Goal: Task Accomplishment & Management: Use online tool/utility

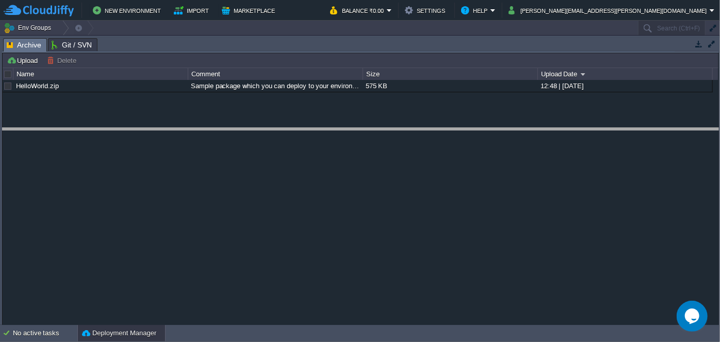
drag, startPoint x: 375, startPoint y: 42, endPoint x: 372, endPoint y: 139, distance: 97.0
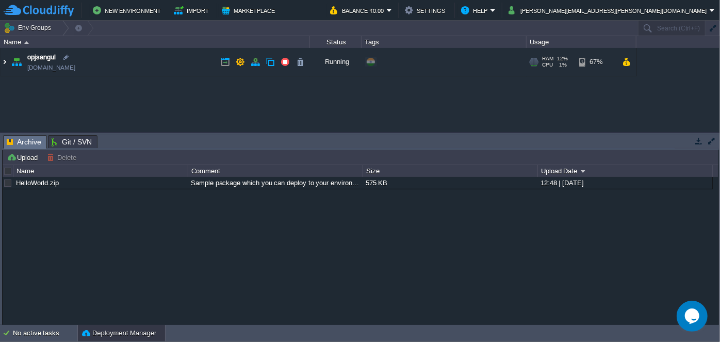
click at [1, 57] on img at bounding box center [5, 62] width 8 height 28
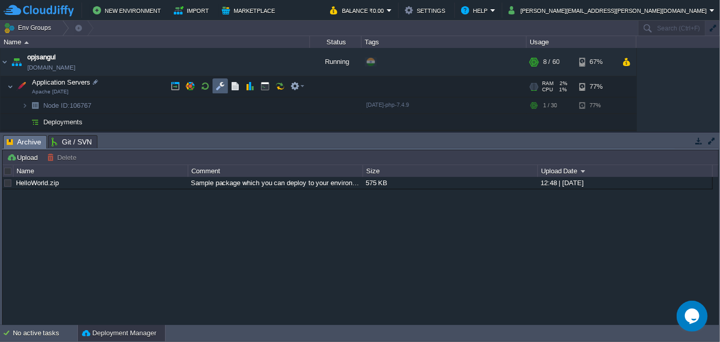
click at [224, 91] on button "button" at bounding box center [220, 86] width 9 height 9
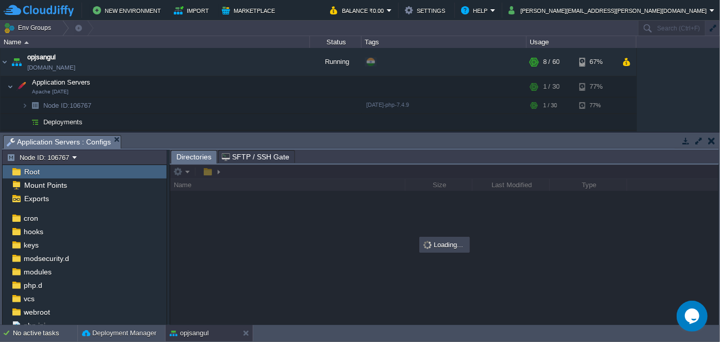
scroll to position [69, 0]
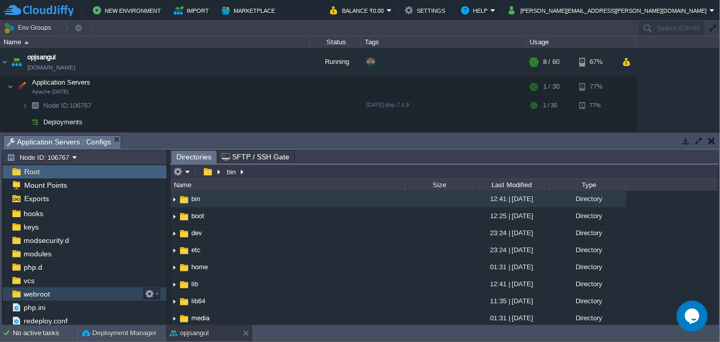
click at [64, 297] on div "webroot" at bounding box center [85, 293] width 164 height 13
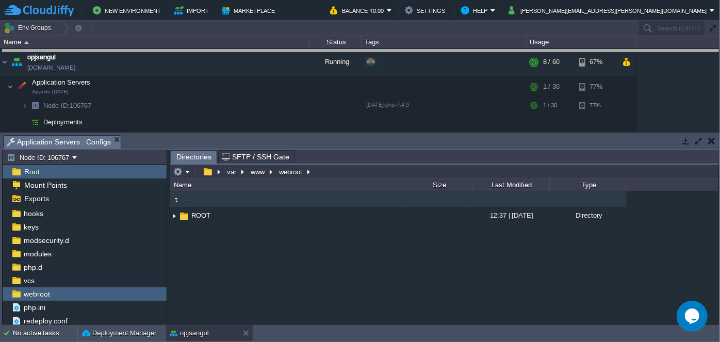
drag, startPoint x: 379, startPoint y: 136, endPoint x: 364, endPoint y: 51, distance: 86.3
click at [364, 51] on body "New Environment Import Marketplace Bonus ₹0.00 Upgrade Account Balance ₹0.00 Se…" at bounding box center [360, 171] width 720 height 342
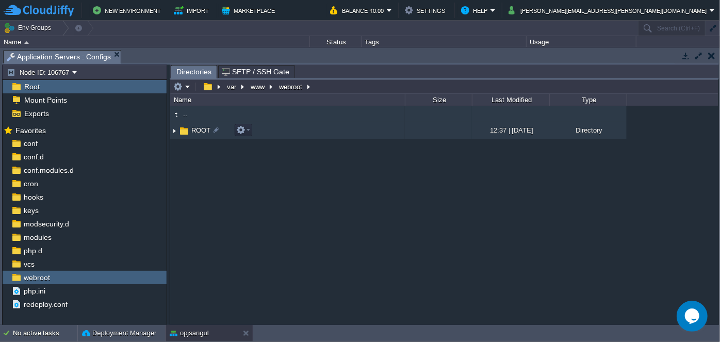
click at [173, 130] on img at bounding box center [174, 131] width 8 height 16
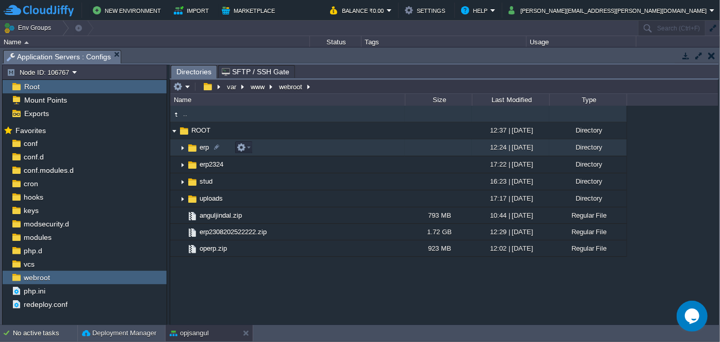
click at [182, 146] on img at bounding box center [183, 148] width 8 height 16
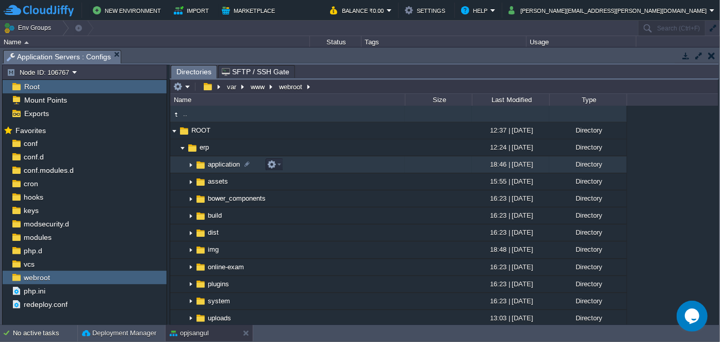
click at [191, 163] on img at bounding box center [191, 165] width 8 height 16
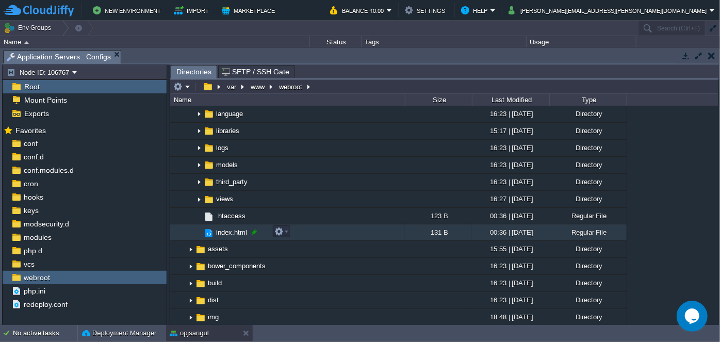
scroll to position [140, 0]
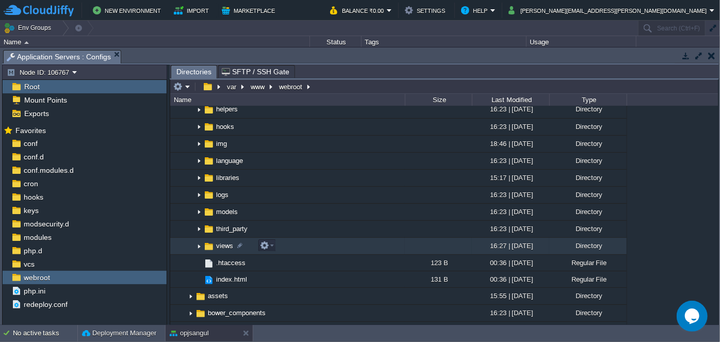
click at [199, 244] on img at bounding box center [199, 246] width 8 height 16
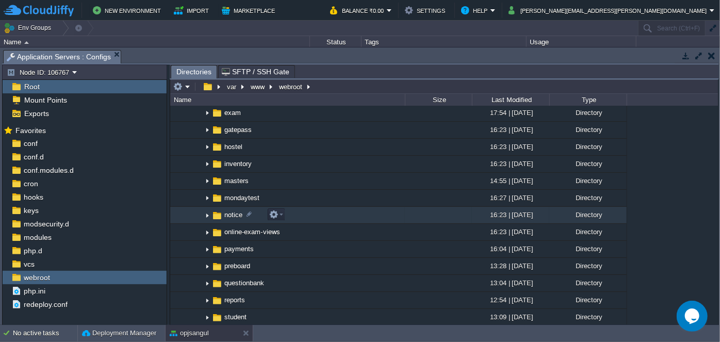
scroll to position [422, 0]
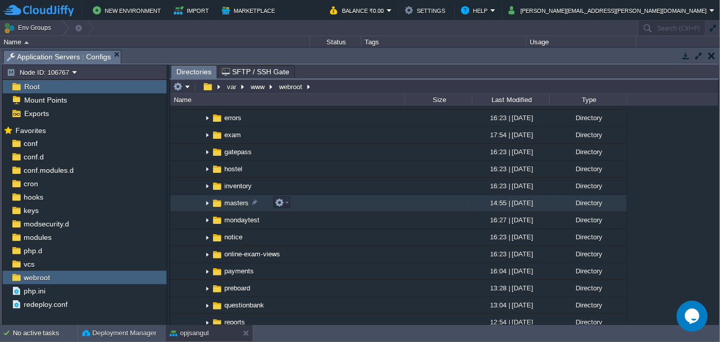
click at [206, 202] on img at bounding box center [207, 204] width 8 height 16
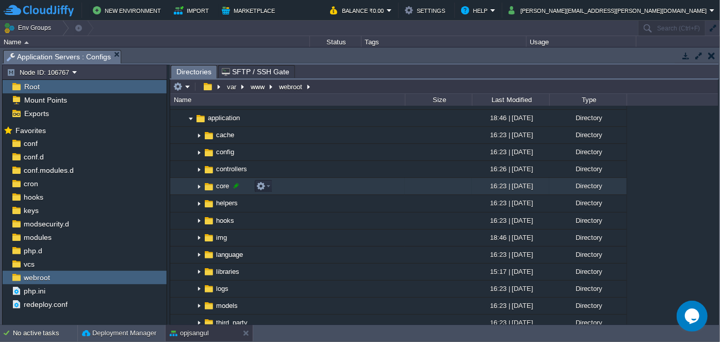
scroll to position [0, 0]
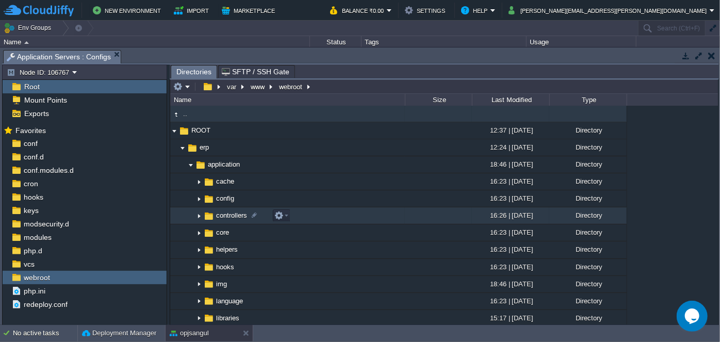
click at [201, 215] on img at bounding box center [199, 216] width 8 height 16
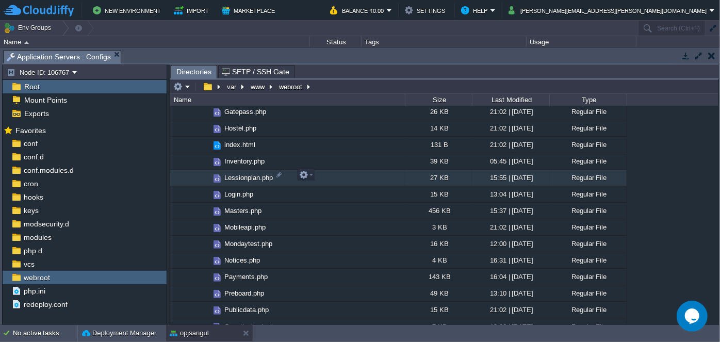
scroll to position [375, 0]
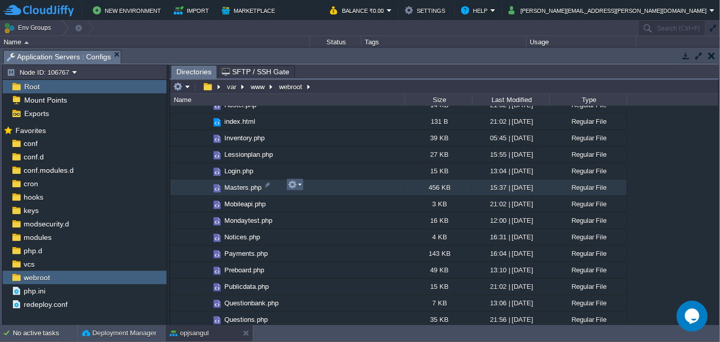
click at [300, 183] on em at bounding box center [295, 184] width 14 height 9
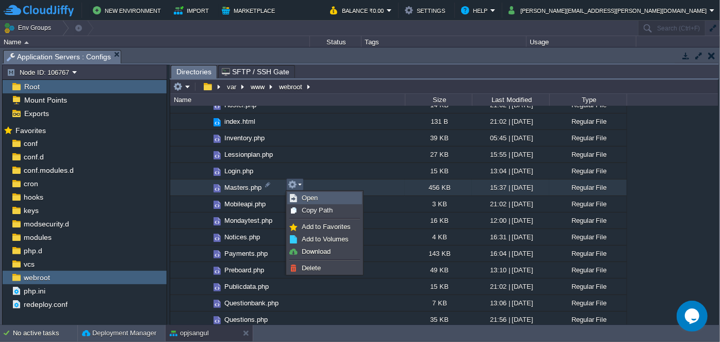
click at [315, 194] on span "Open" at bounding box center [310, 198] width 16 height 8
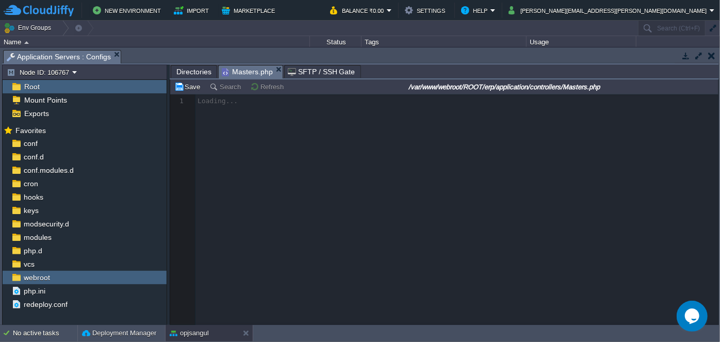
click at [191, 69] on span "Directories" at bounding box center [193, 72] width 35 height 12
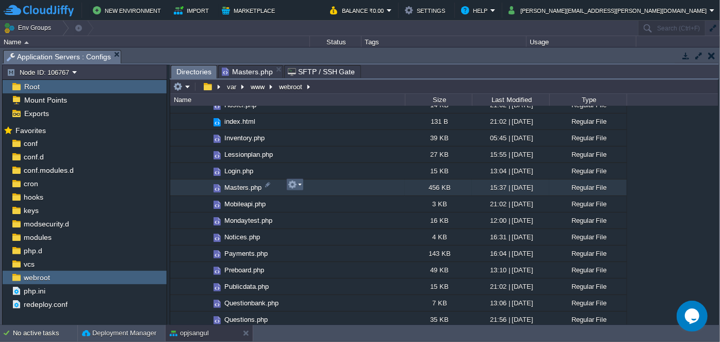
drag, startPoint x: 219, startPoint y: 185, endPoint x: 299, endPoint y: 183, distance: 80.0
click at [299, 183] on em at bounding box center [295, 184] width 14 height 9
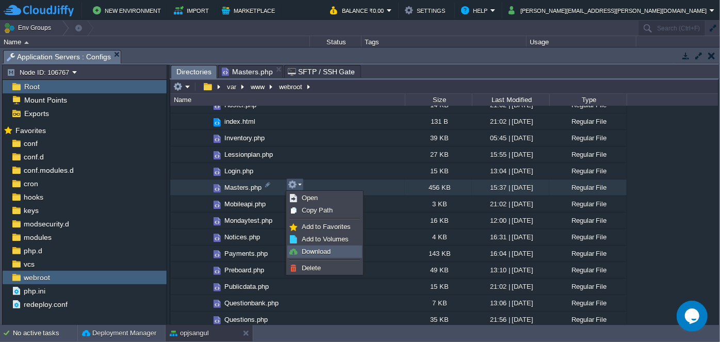
click at [313, 249] on span "Download" at bounding box center [316, 252] width 29 height 8
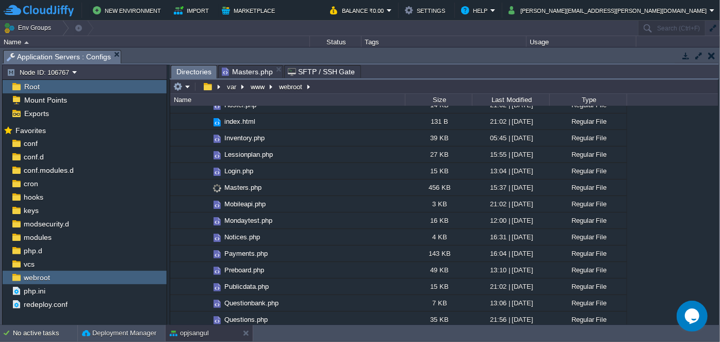
click at [252, 70] on span "Masters.php" at bounding box center [247, 72] width 51 height 12
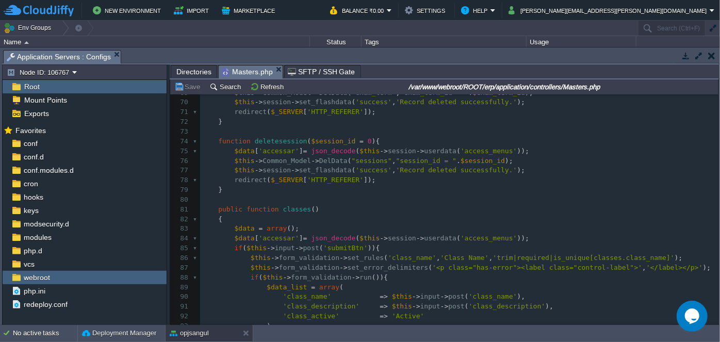
scroll to position [609, 0]
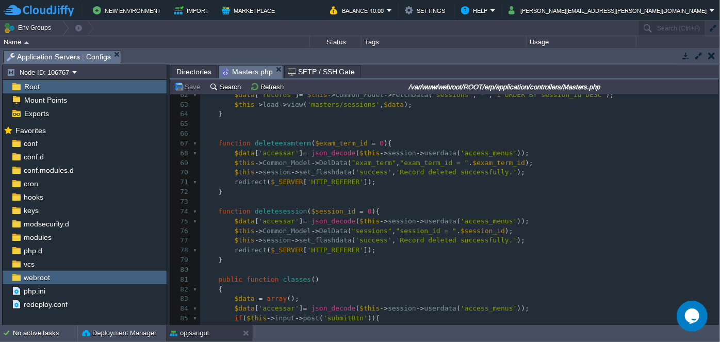
click at [540, 183] on pre "redirect ( $_SERVER [ 'HTTP_REFERER' ]);" at bounding box center [459, 182] width 519 height 10
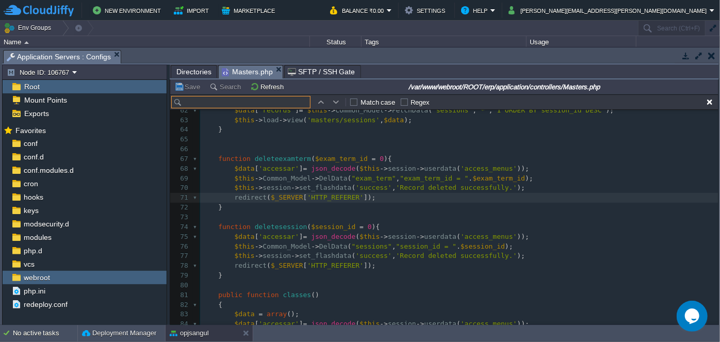
scroll to position [624, 0]
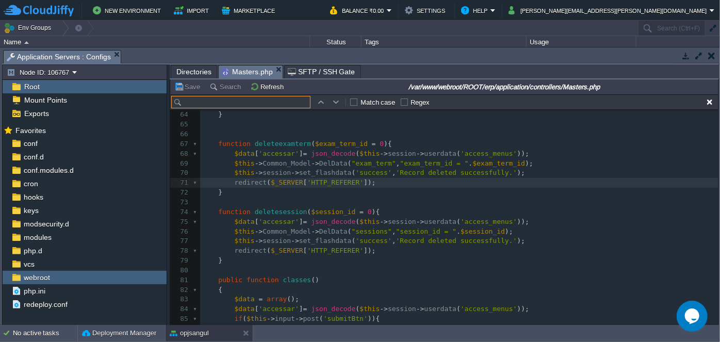
type input "getStudentListforconsolidateclassN"
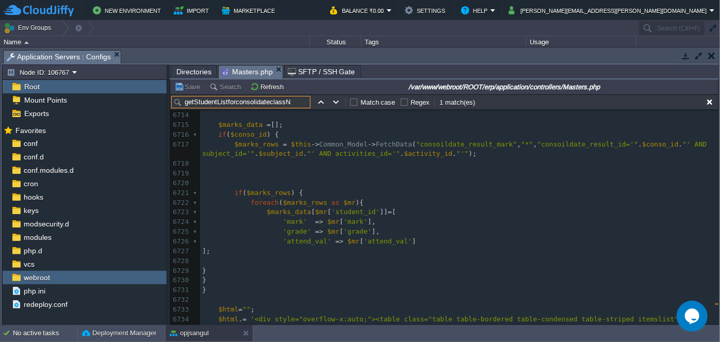
scroll to position [0, 0]
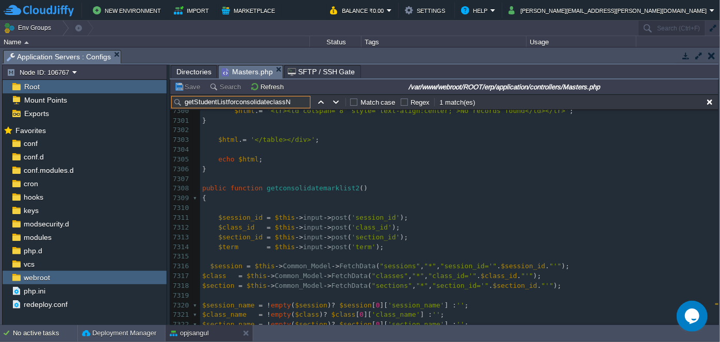
click at [184, 66] on span "Directories" at bounding box center [193, 72] width 35 height 12
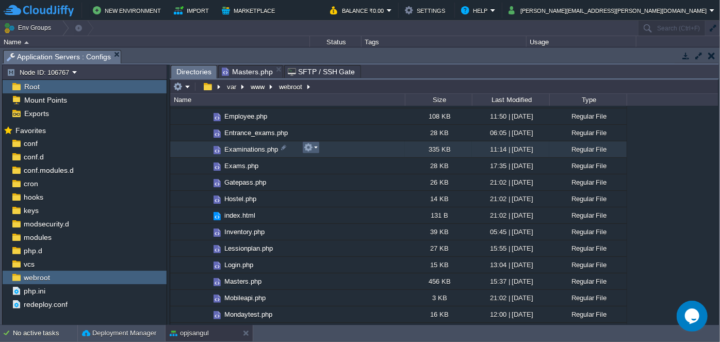
click at [315, 148] on em at bounding box center [311, 147] width 14 height 9
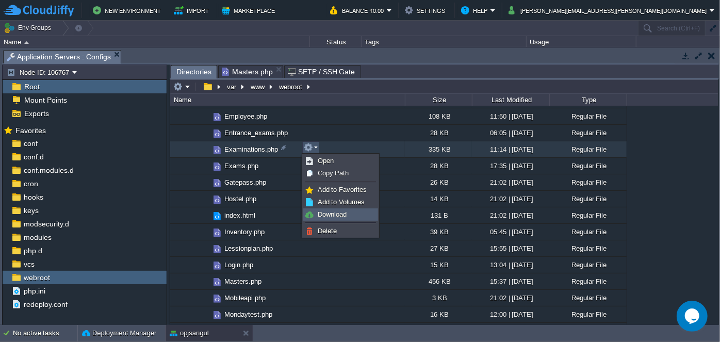
click at [333, 214] on span "Download" at bounding box center [332, 215] width 29 height 8
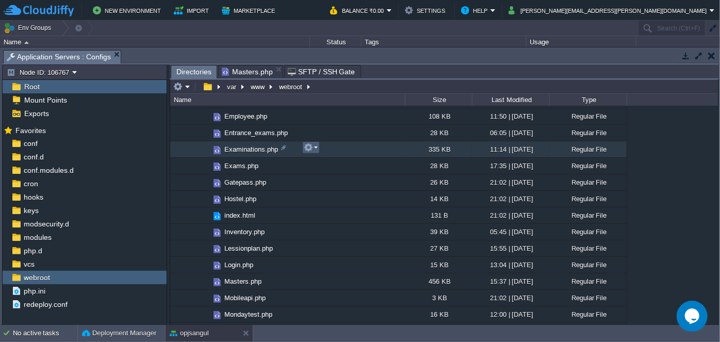
click at [317, 149] on td at bounding box center [311, 147] width 18 height 12
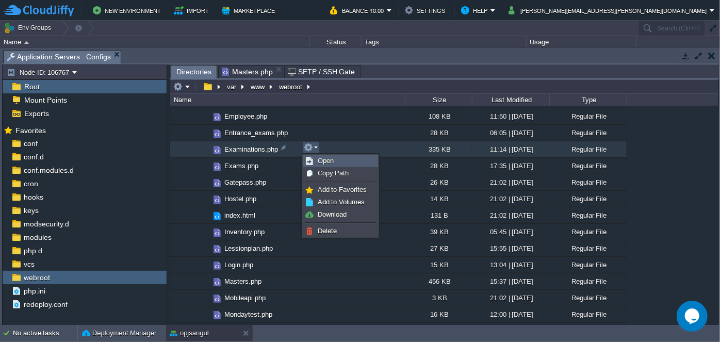
click at [330, 165] on link "Open" at bounding box center [341, 160] width 74 height 11
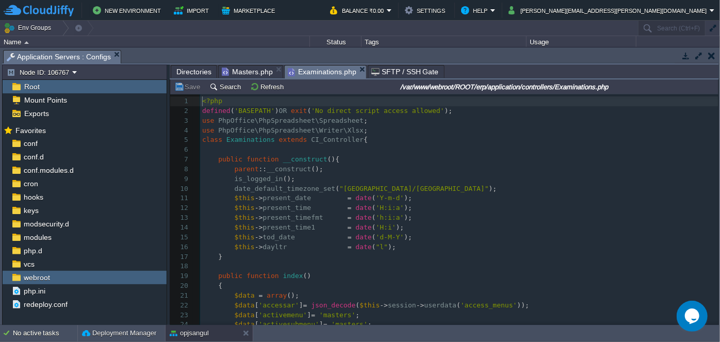
scroll to position [3, 0]
click at [397, 153] on pre "​" at bounding box center [459, 150] width 519 height 10
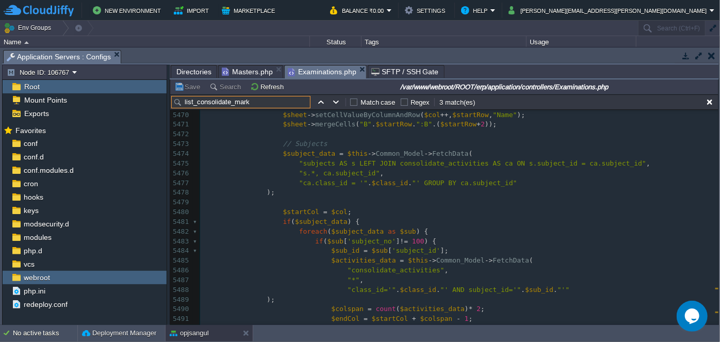
scroll to position [57975, 0]
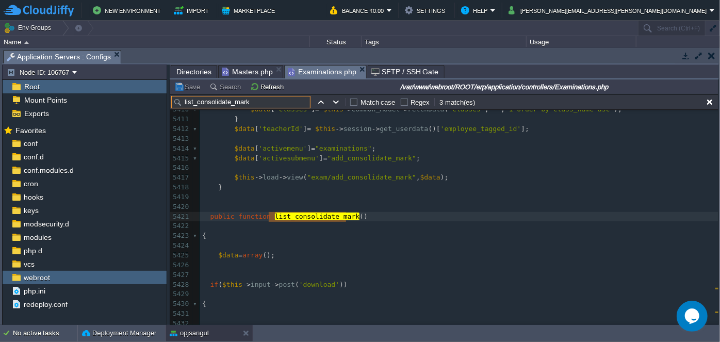
type input "list_consolidate_mark"
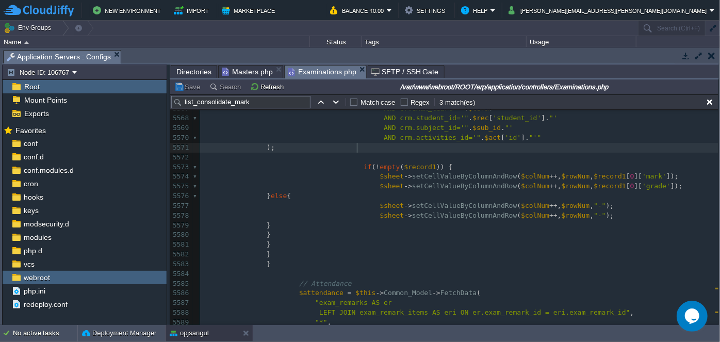
click at [376, 148] on pre ");" at bounding box center [459, 148] width 519 height 10
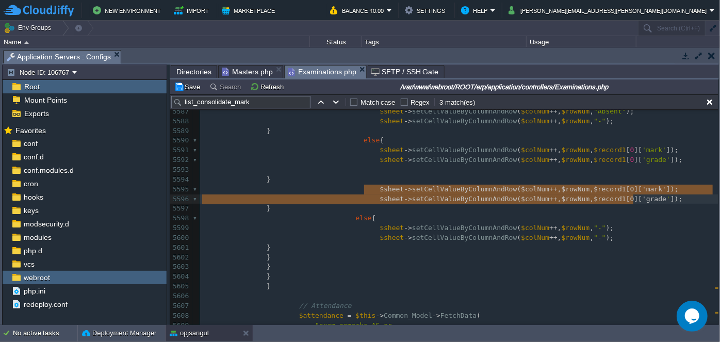
type textarea "$sheet->setCellValueByColumnAndRow($colNum++, $rowNum, $record1[0]['mark']); $s…"
drag, startPoint x: 363, startPoint y: 190, endPoint x: 649, endPoint y: 197, distance: 286.4
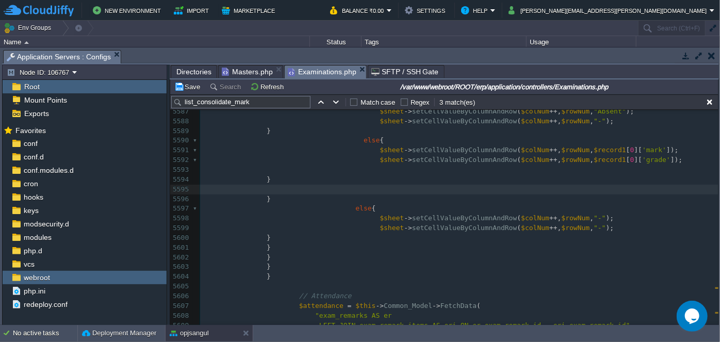
click at [267, 168] on pre "​" at bounding box center [459, 170] width 519 height 10
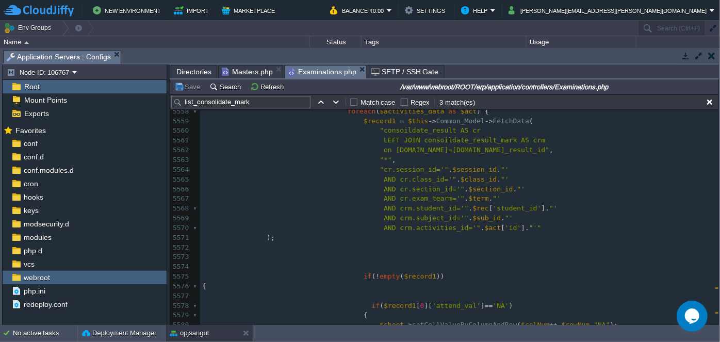
scroll to position [58868, 0]
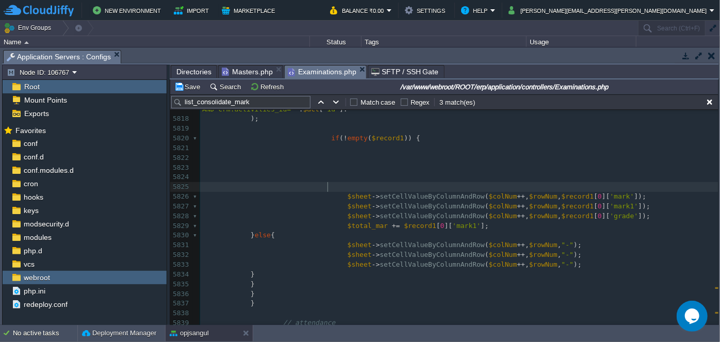
click at [341, 155] on pre at bounding box center [459, 158] width 519 height 10
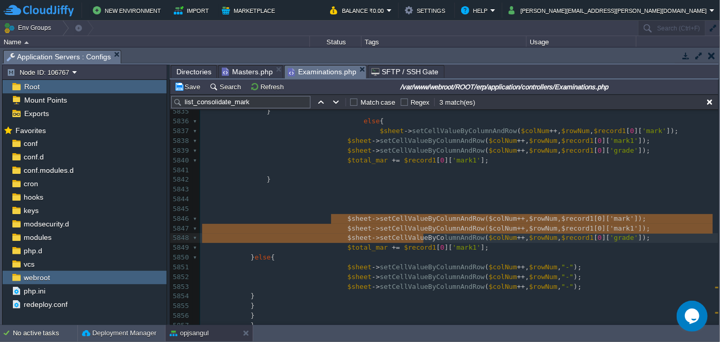
type textarea "$sheet->setCellValueByColumnAndRow($colNum++, $rowNum, $record1[0]['mark']); $s…"
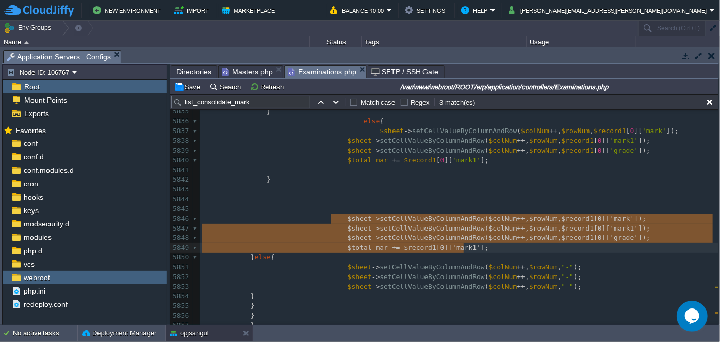
drag, startPoint x: 330, startPoint y: 218, endPoint x: 471, endPoint y: 249, distance: 144.2
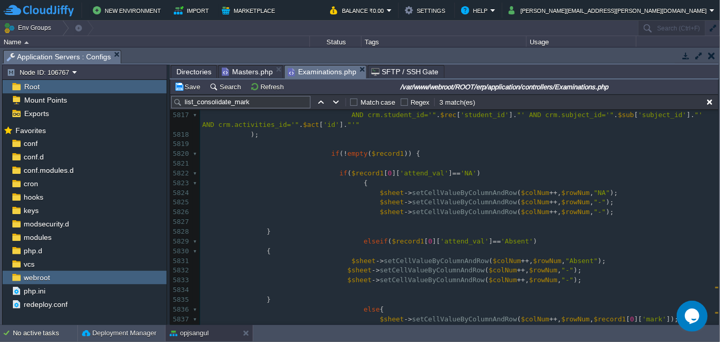
scroll to position [61343, 0]
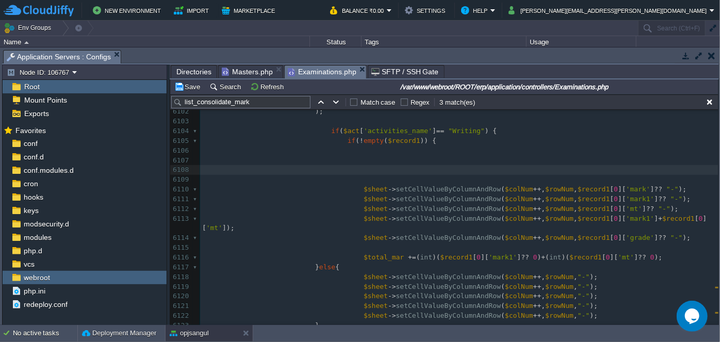
click at [351, 167] on pre at bounding box center [459, 170] width 519 height 10
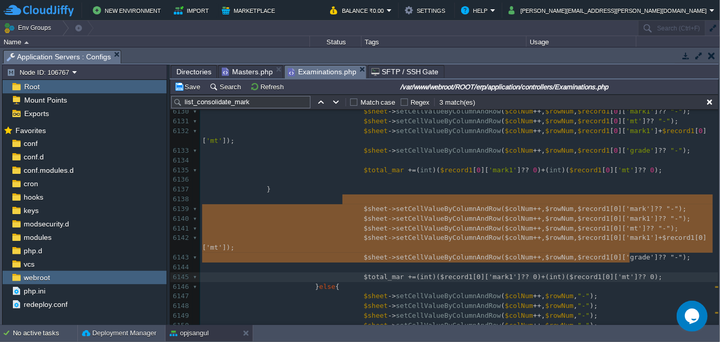
type textarea "$sheet->setCellValueByColumnAndRow($colNum++, $rowNum, $record1[0]['mark'] ?? "…"
drag, startPoint x: 344, startPoint y: 202, endPoint x: 636, endPoint y: 255, distance: 296.7
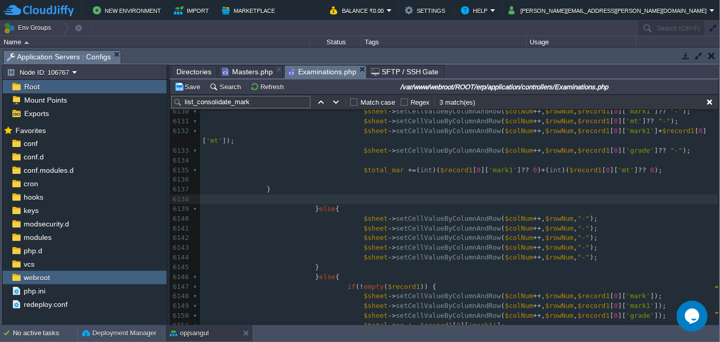
click at [470, 175] on pre "​" at bounding box center [459, 180] width 519 height 10
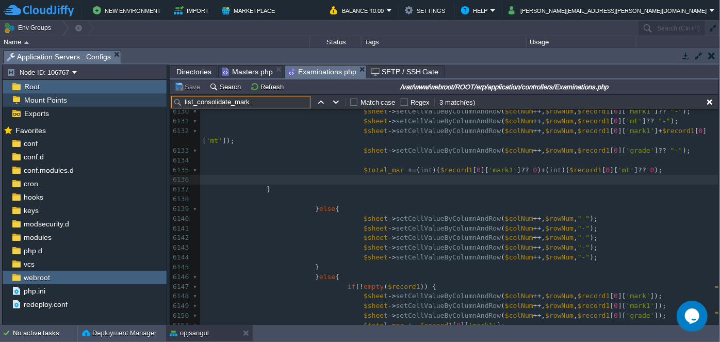
drag, startPoint x: 260, startPoint y: 103, endPoint x: 161, endPoint y: 93, distance: 99.5
click at [161, 93] on div "Node ID: 106767 Root Mount Points Exports Mark the most frequently used files a…" at bounding box center [360, 194] width 717 height 261
paste input "addedit_pm"
type input "addedit_pm"
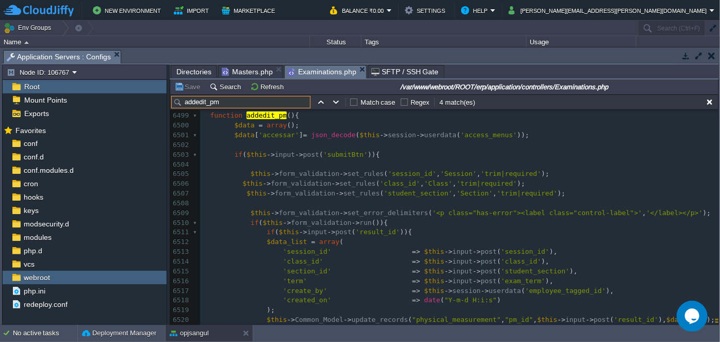
scroll to position [68183, 0]
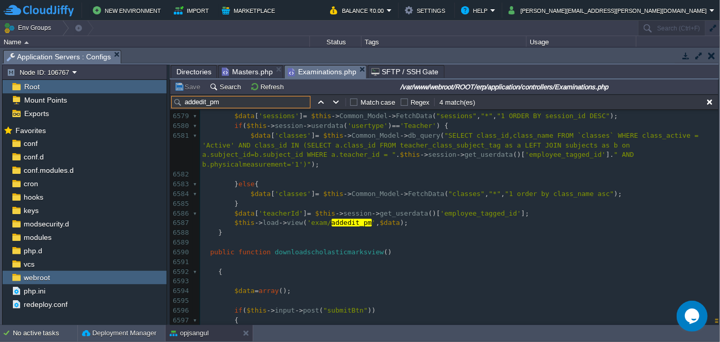
click at [197, 68] on span "Directories" at bounding box center [193, 72] width 35 height 12
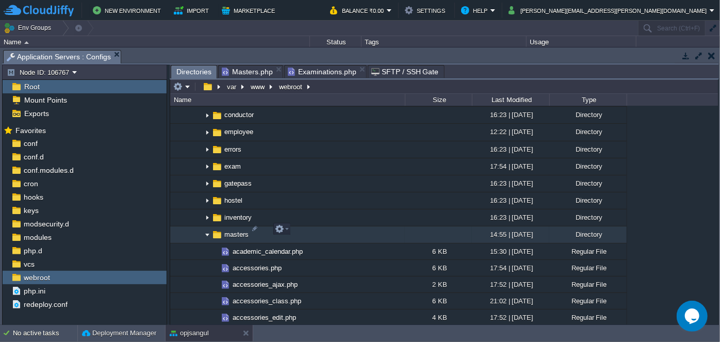
click at [209, 227] on img at bounding box center [207, 235] width 8 height 16
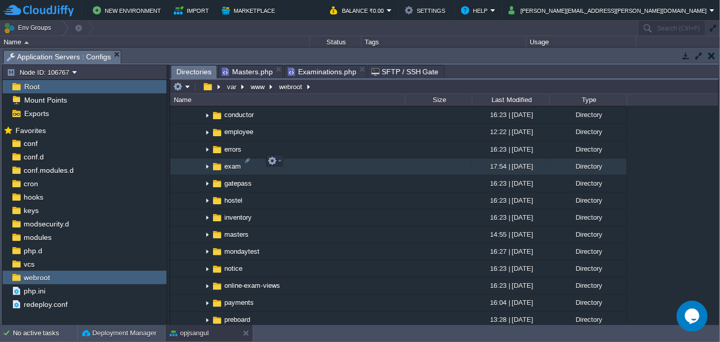
click at [208, 165] on img at bounding box center [207, 167] width 8 height 16
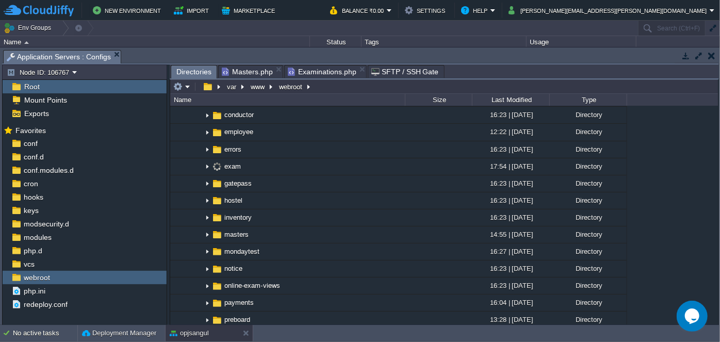
click at [394, 73] on span "SFTP / SSH Gate" at bounding box center [405, 72] width 68 height 12
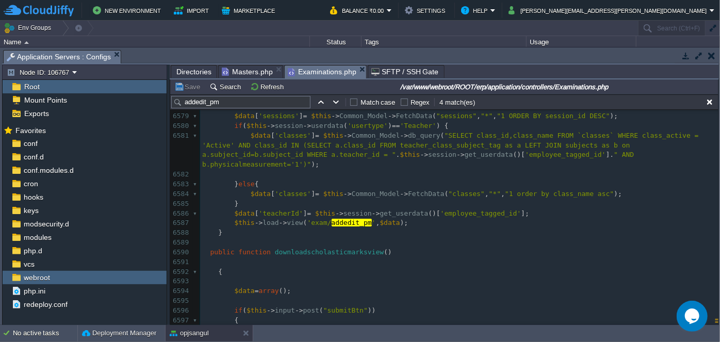
click at [333, 70] on span "Examinations.php" at bounding box center [322, 72] width 69 height 13
click at [434, 238] on pre at bounding box center [459, 243] width 519 height 10
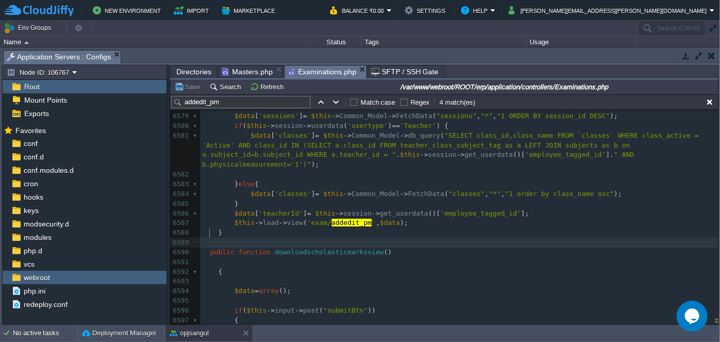
click at [193, 69] on span "Directories" at bounding box center [193, 72] width 35 height 12
click at [312, 74] on span "Examinations.php" at bounding box center [322, 72] width 69 height 13
click at [187, 69] on span "Directories" at bounding box center [193, 72] width 35 height 12
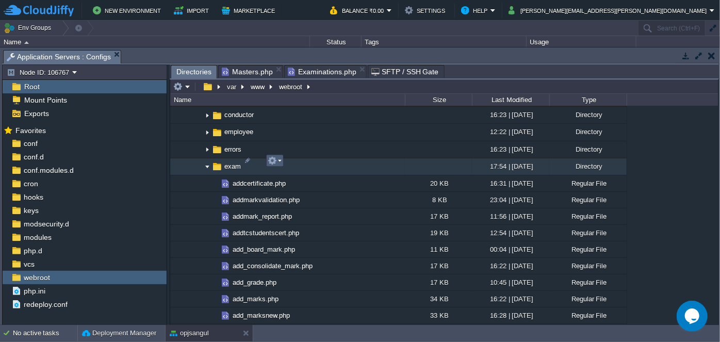
click at [282, 166] on td at bounding box center [275, 161] width 18 height 12
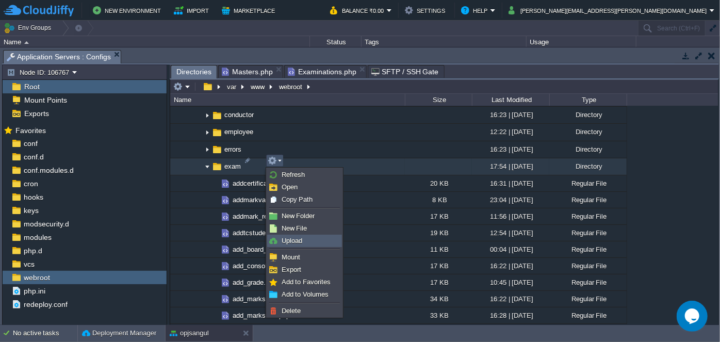
click at [296, 243] on span "Upload" at bounding box center [292, 241] width 21 height 8
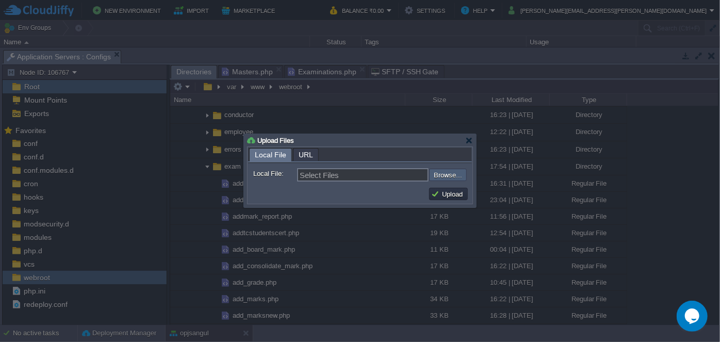
click at [450, 176] on input "file" at bounding box center [401, 175] width 131 height 12
type input "C:\fakepath\addedit_pm.php"
type input "addedit_pm.php"
click at [446, 195] on button "Upload" at bounding box center [448, 193] width 35 height 9
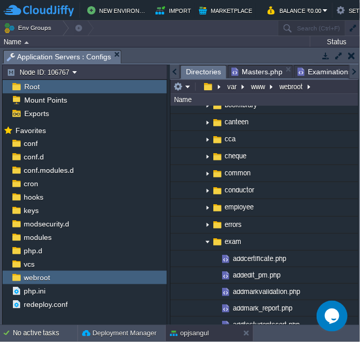
scroll to position [891, 0]
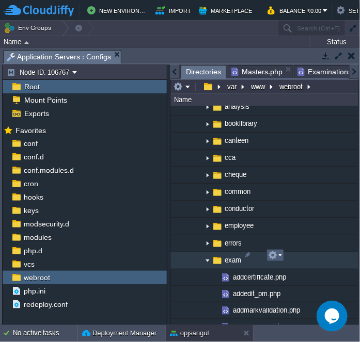
click at [279, 255] on em at bounding box center [275, 255] width 14 height 9
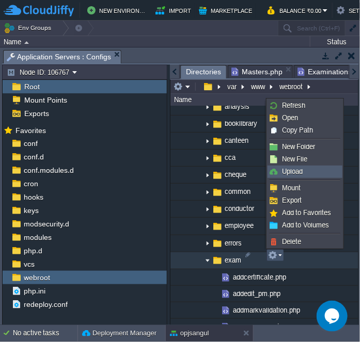
click at [299, 170] on span "Upload" at bounding box center [292, 172] width 21 height 8
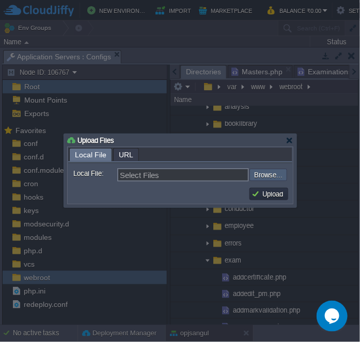
click at [274, 173] on input "file" at bounding box center [221, 175] width 131 height 12
click at [288, 136] on div "Upload Files" at bounding box center [180, 140] width 226 height 12
click at [289, 141] on div at bounding box center [289, 141] width 8 height 8
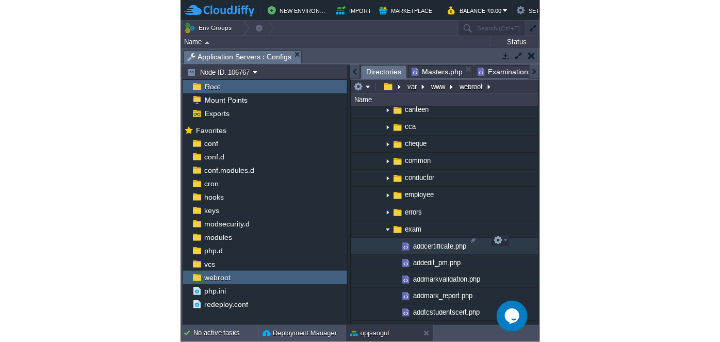
scroll to position [938, 0]
